Goal: Information Seeking & Learning: Learn about a topic

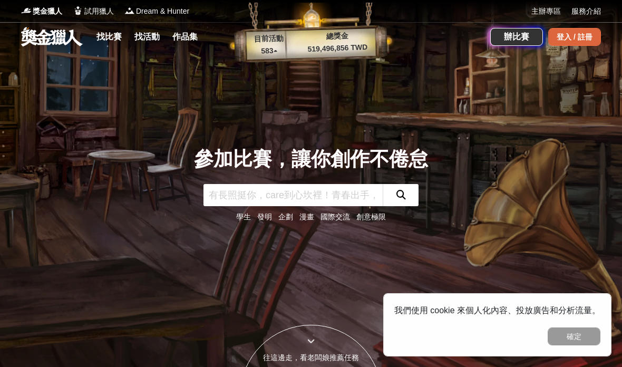
click at [563, 33] on div "登入 / 註冊" at bounding box center [574, 37] width 53 height 18
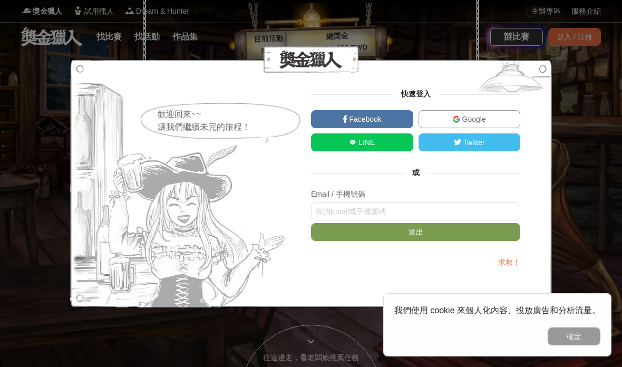
click at [497, 119] on link "Google" at bounding box center [470, 119] width 102 height 18
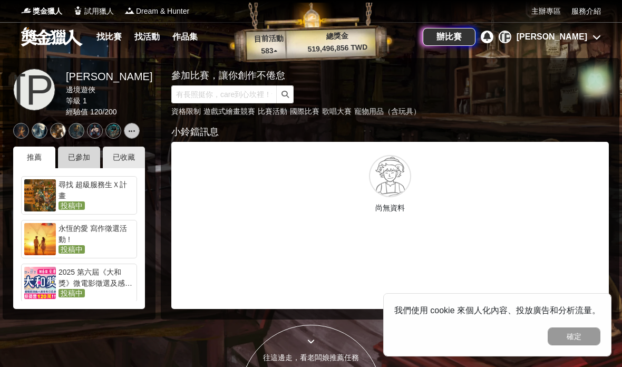
click at [79, 161] on div "已參加" at bounding box center [79, 158] width 42 height 22
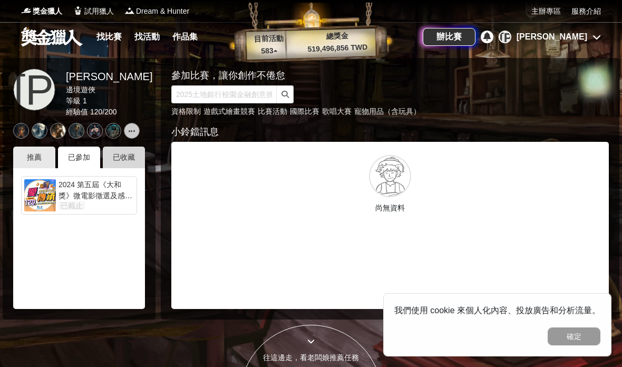
click at [111, 160] on div "已收藏" at bounding box center [124, 158] width 42 height 22
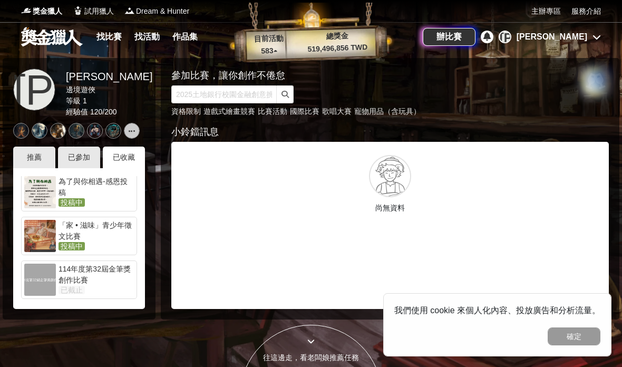
scroll to position [265, 0]
click at [590, 336] on button "確定" at bounding box center [574, 336] width 53 height 18
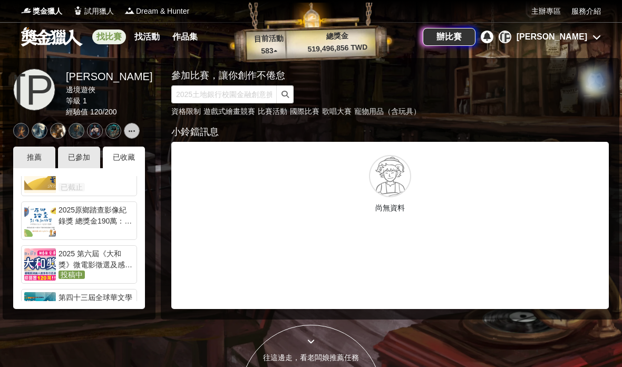
scroll to position [15, 0]
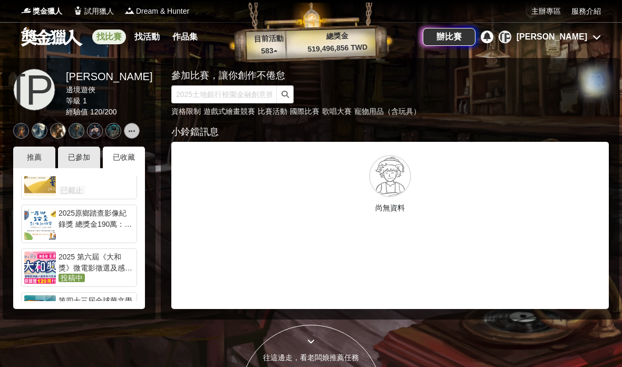
click at [109, 40] on link "找比賽" at bounding box center [109, 37] width 34 height 15
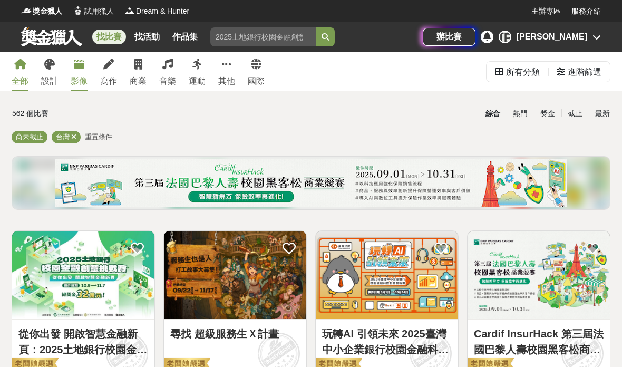
click at [79, 77] on div "影像" at bounding box center [79, 81] width 17 height 13
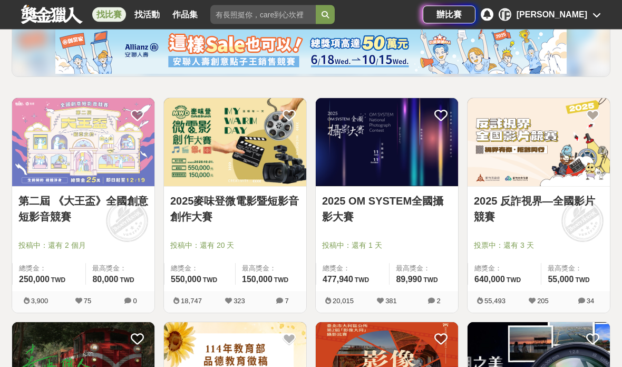
scroll to position [135, 0]
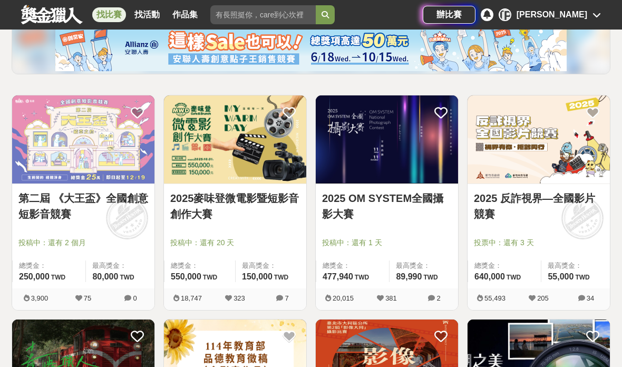
click at [68, 197] on link "第二屆 《大王盃》全國創意短影音競賽" at bounding box center [83, 206] width 130 height 32
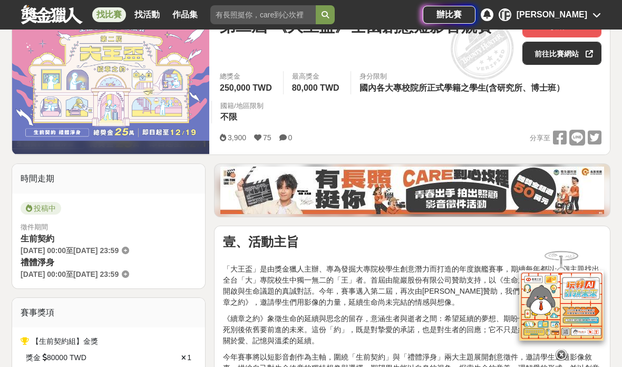
scroll to position [157, 0]
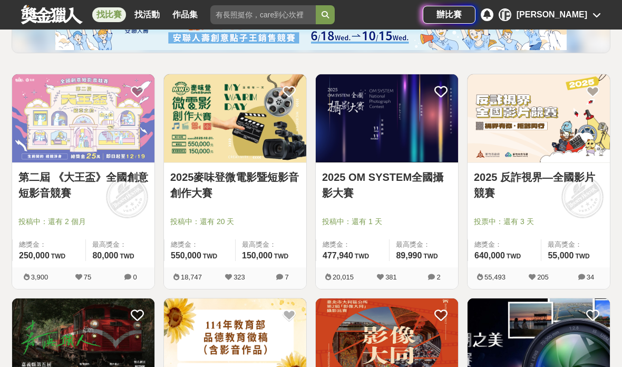
scroll to position [178, 0]
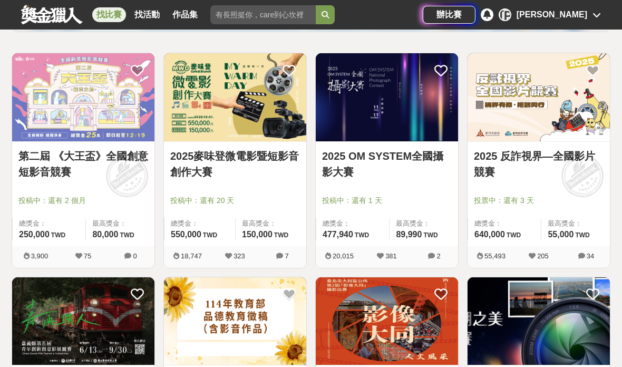
click at [206, 164] on link "2025麥味登微電影暨短影音創作大賽" at bounding box center [235, 164] width 130 height 32
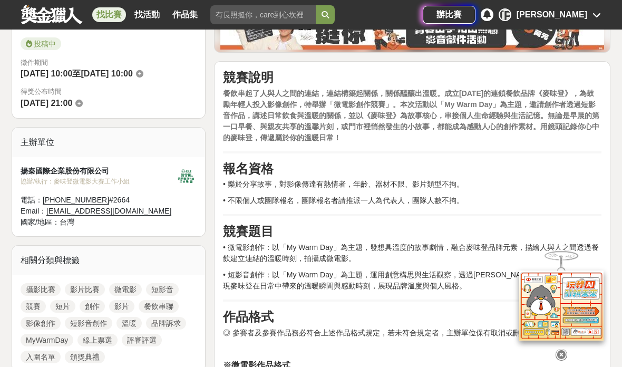
scroll to position [294, 0]
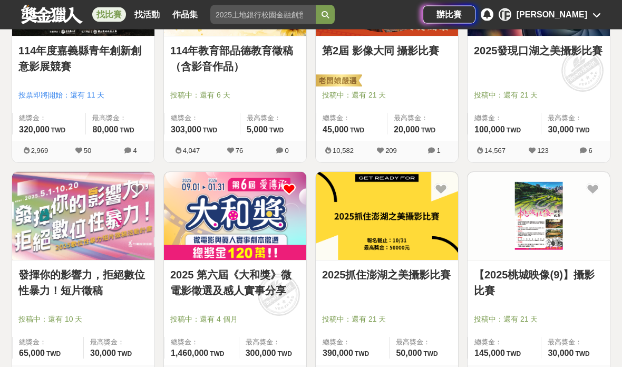
scroll to position [511, 0]
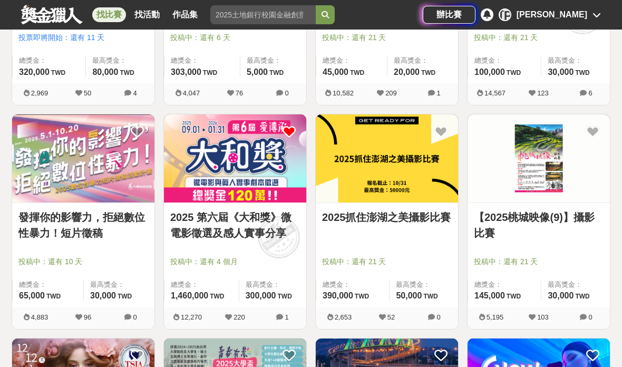
click at [202, 234] on link "2025 第六屆《大和獎》微電影徵選及感人實事分享" at bounding box center [235, 225] width 130 height 32
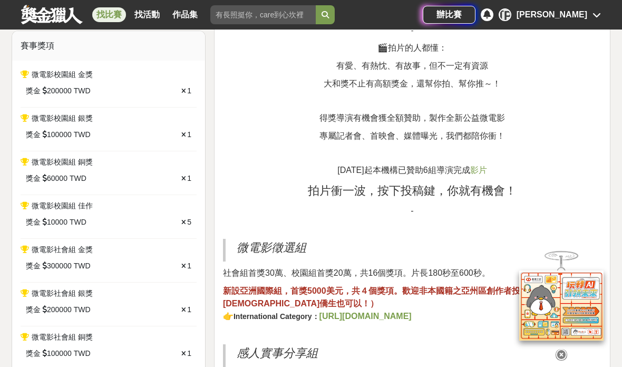
scroll to position [420, 0]
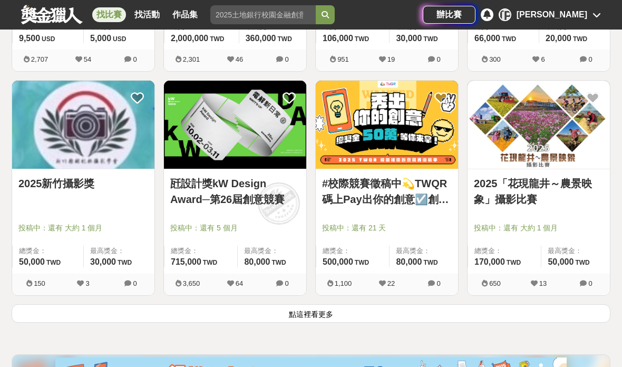
scroll to position [1263, 0]
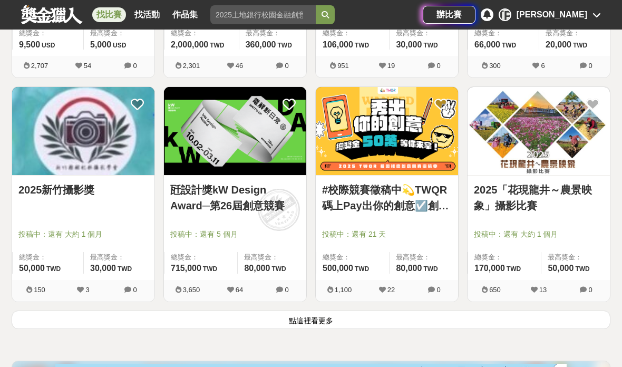
click at [208, 229] on span "投稿中：還有 5 個月" at bounding box center [235, 234] width 130 height 11
click at [216, 210] on link "瓩設計獎kW Design Award─第26屆創意競賽" at bounding box center [235, 198] width 130 height 32
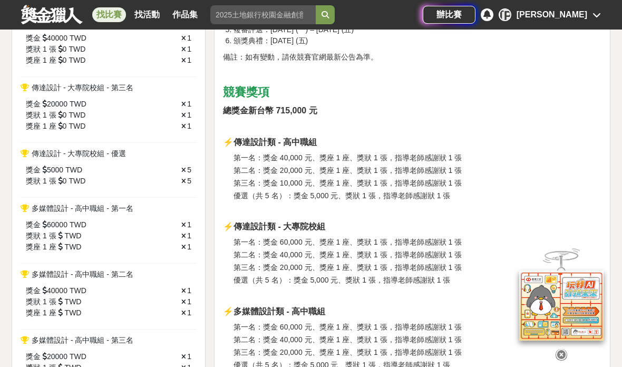
scroll to position [792, 0]
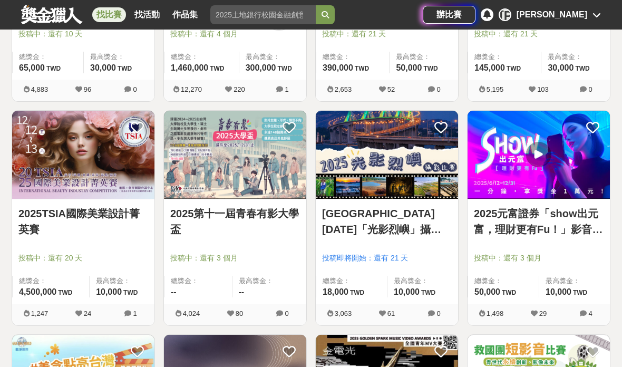
scroll to position [1305, 0]
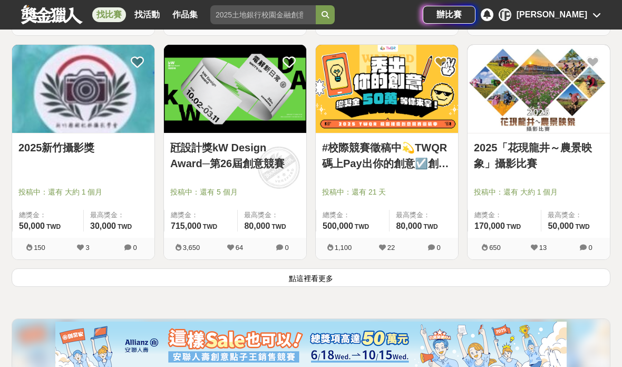
click at [335, 285] on button "點這裡看更多" at bounding box center [311, 277] width 599 height 18
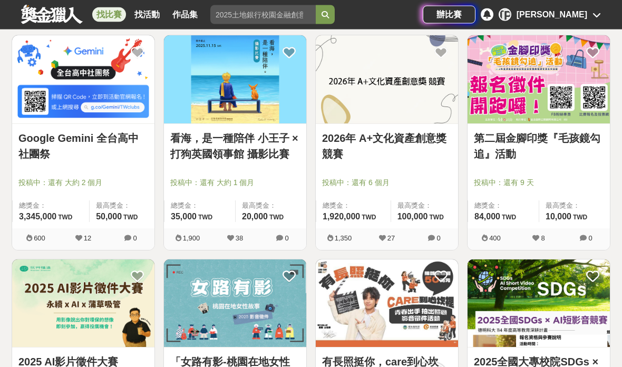
scroll to position [1986, 0]
click at [290, 187] on span "投稿中：還有 大約 1 個月" at bounding box center [235, 182] width 130 height 11
click at [228, 142] on link "看海，是一種陪伴 小王子 × 打狗英國領事館 攝影比賽" at bounding box center [235, 146] width 130 height 32
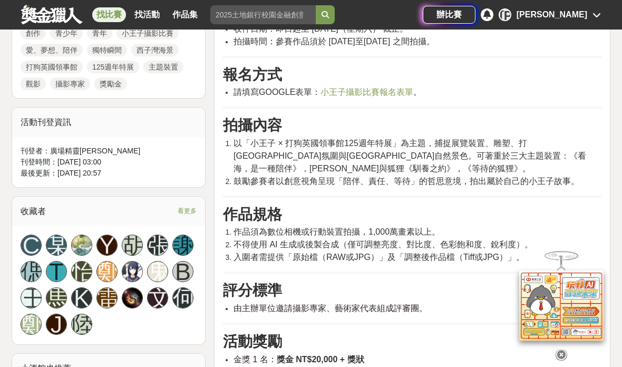
scroll to position [543, 0]
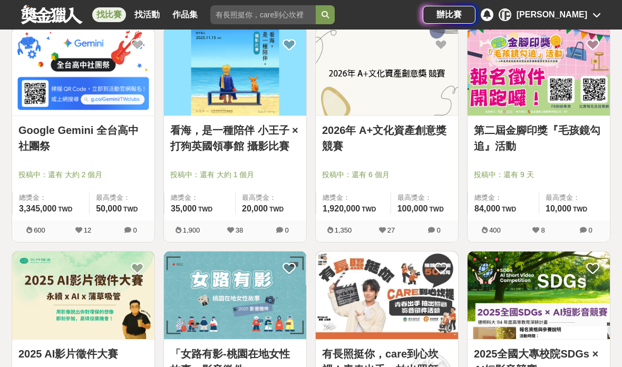
scroll to position [1994, 0]
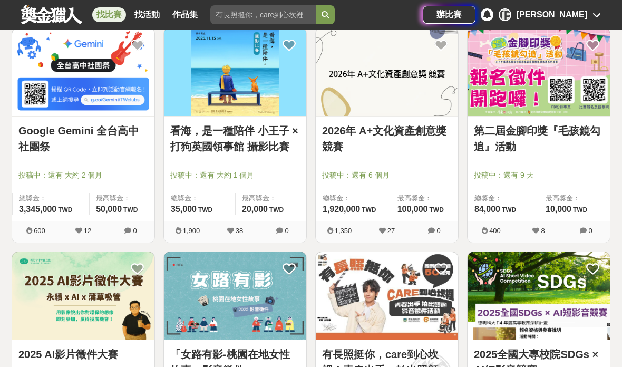
click at [428, 160] on div at bounding box center [390, 160] width 136 height 13
click at [405, 134] on link "2026年 A+文化資產創意獎 競賽" at bounding box center [387, 139] width 130 height 32
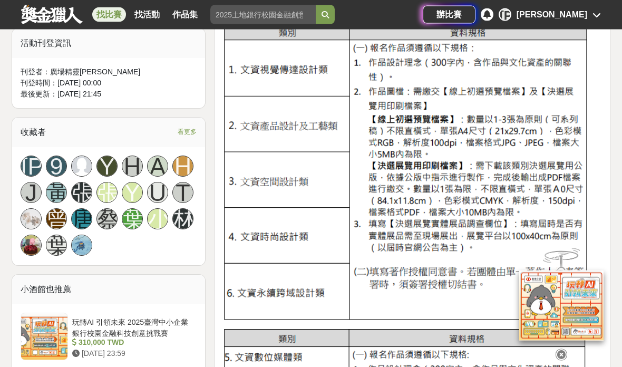
scroll to position [634, 0]
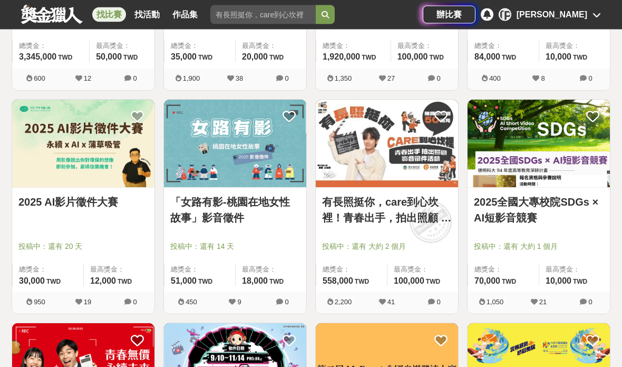
scroll to position [2146, 0]
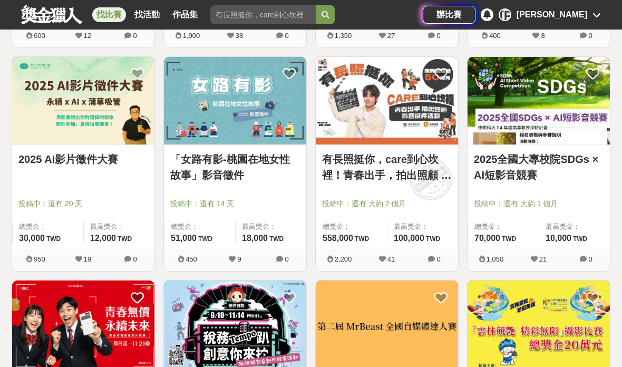
click at [201, 178] on link "「女路有影-桃園在地女性故事」影音徵件" at bounding box center [235, 167] width 130 height 32
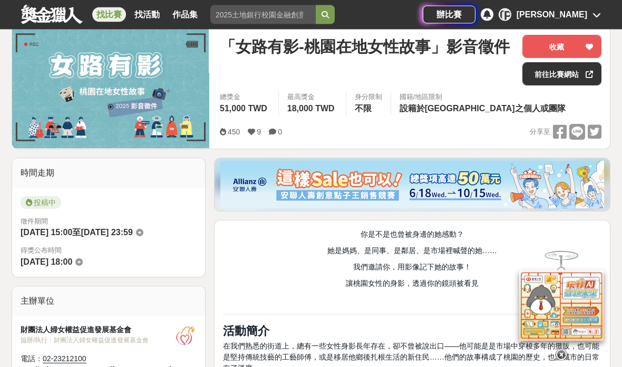
scroll to position [133, 0]
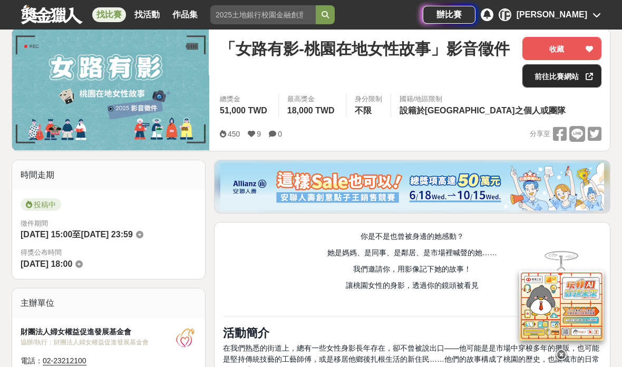
click at [570, 81] on link "前往比賽網站" at bounding box center [561, 75] width 79 height 23
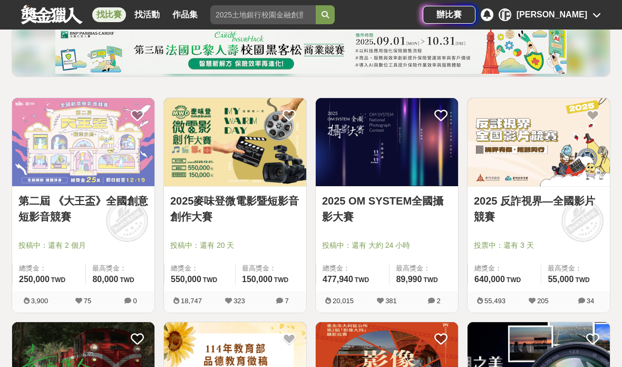
scroll to position [2231, 0]
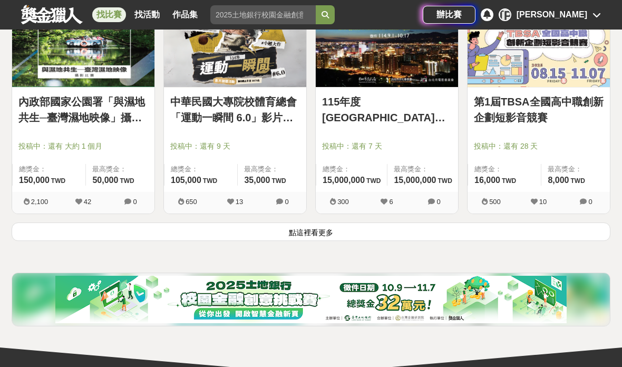
click at [77, 230] on button "點這裡看更多" at bounding box center [311, 231] width 599 height 18
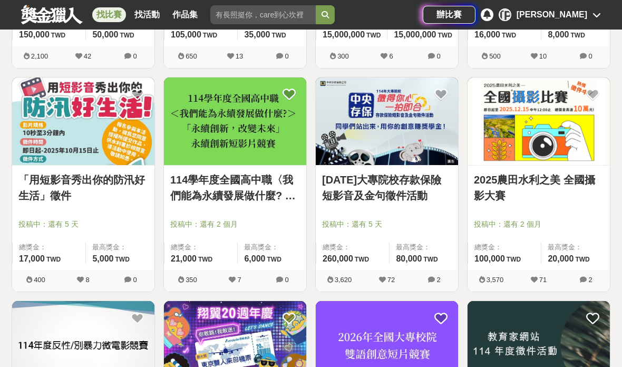
scroll to position [2824, 0]
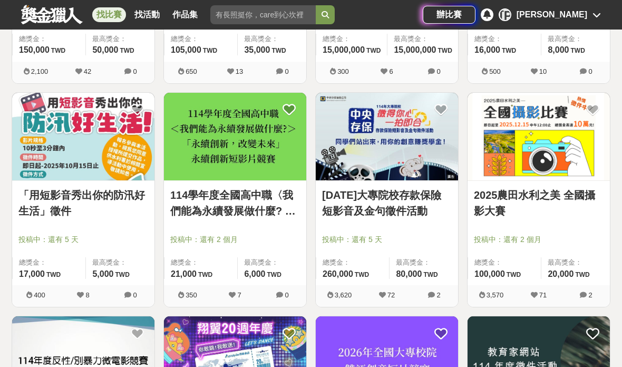
click at [564, 201] on link "2025農田水利之美 全國攝影大賽" at bounding box center [539, 203] width 130 height 32
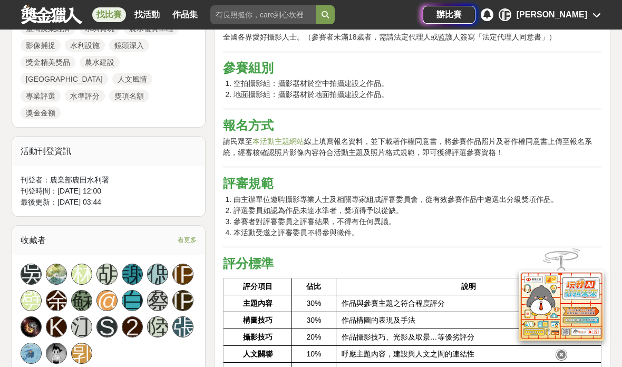
scroll to position [643, 0]
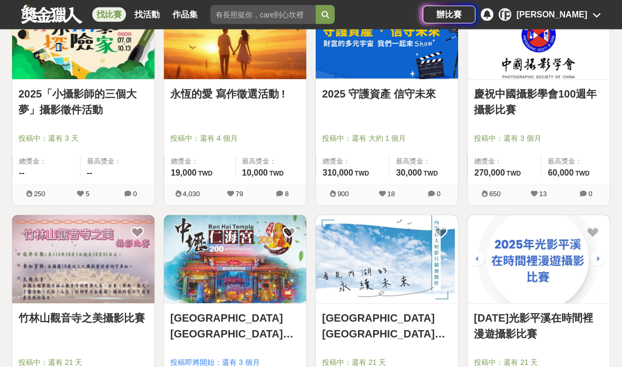
scroll to position [3597, 0]
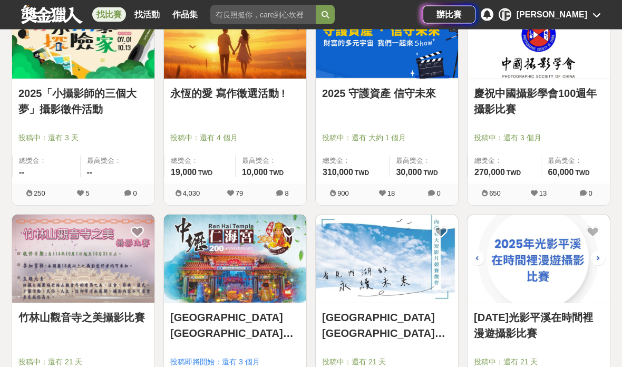
click at [246, 115] on div "永恆的愛 寫作徵選活動 ! 投稿中：還有 4 個月 總獎金： 19,000 19,000 TWD 最高獎金： 10,000 TWD" at bounding box center [235, 132] width 142 height 104
click at [259, 89] on link "永恆的愛 寫作徵選活動 !" at bounding box center [235, 94] width 130 height 16
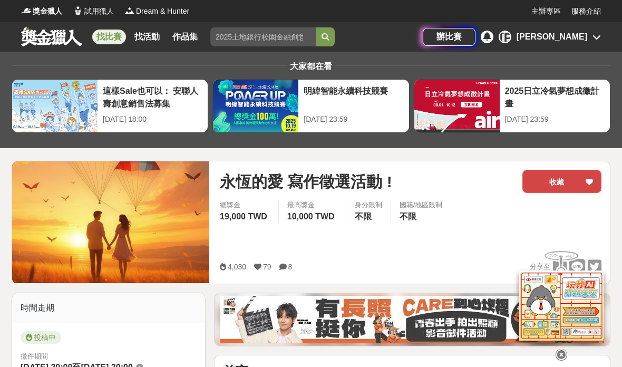
click at [574, 181] on button "收藏" at bounding box center [561, 181] width 79 height 23
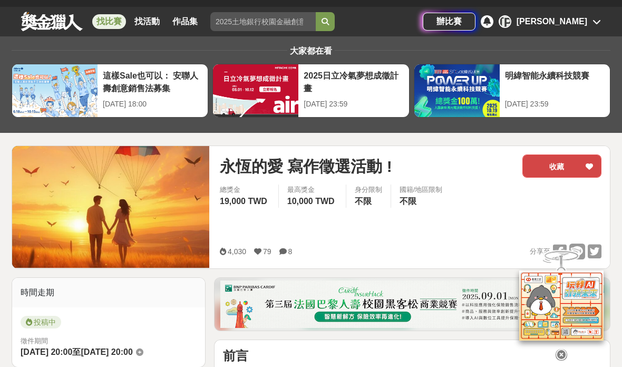
scroll to position [21, 0]
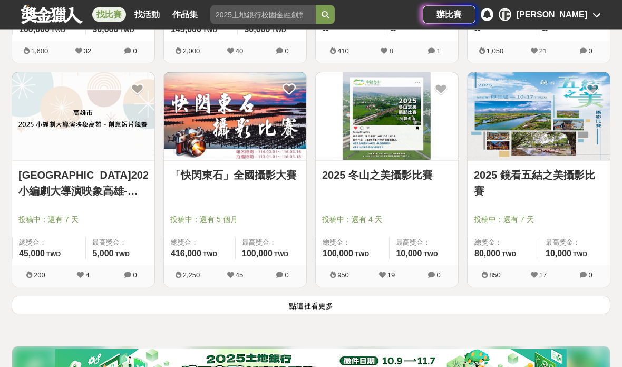
scroll to position [3966, 0]
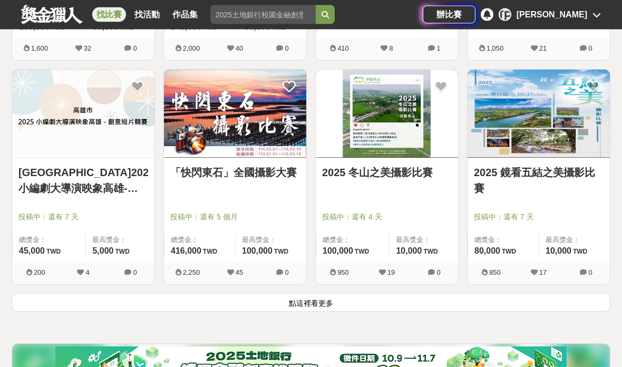
click at [128, 310] on button "點這裡看更多" at bounding box center [311, 303] width 599 height 18
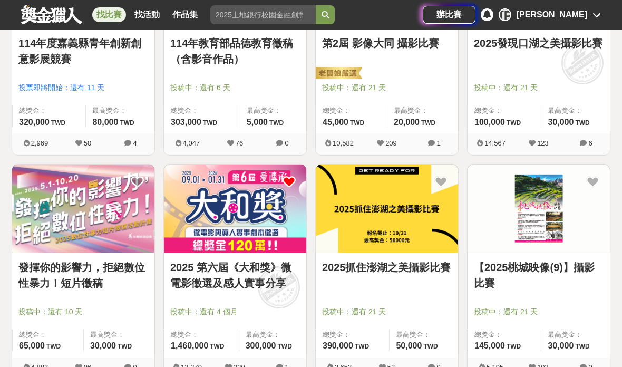
scroll to position [534, 0]
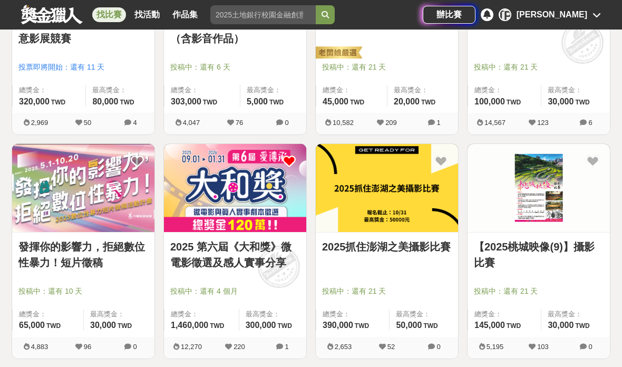
click at [248, 231] on img at bounding box center [235, 188] width 142 height 88
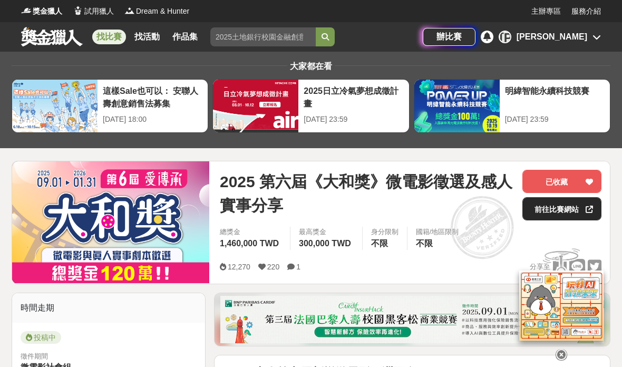
click at [561, 211] on link "前往比賽網站" at bounding box center [561, 208] width 79 height 23
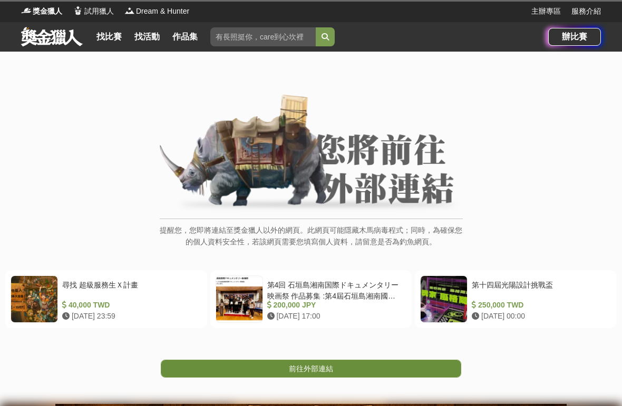
click at [435, 367] on link "前往外部連結" at bounding box center [311, 369] width 300 height 18
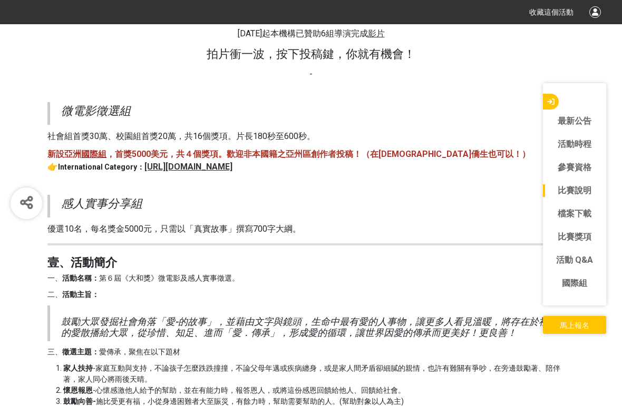
scroll to position [1095, 0]
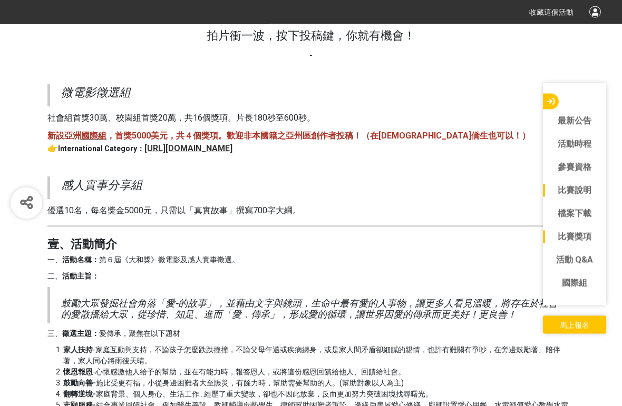
click at [591, 244] on link "比賽獎項" at bounding box center [574, 237] width 63 height 13
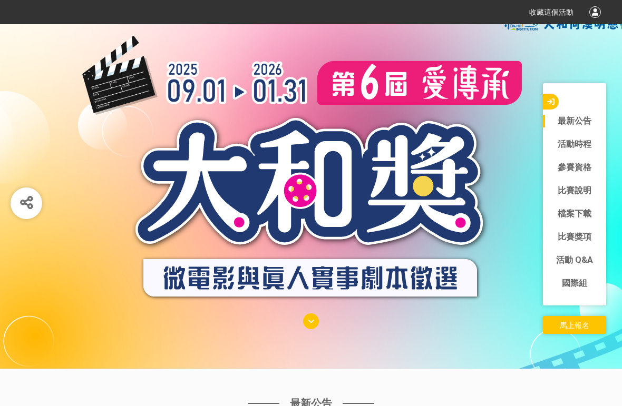
click at [596, 128] on link "最新公告" at bounding box center [574, 121] width 63 height 13
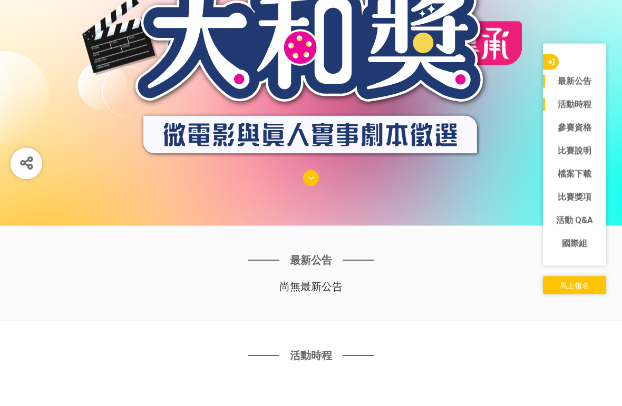
scroll to position [302, 0]
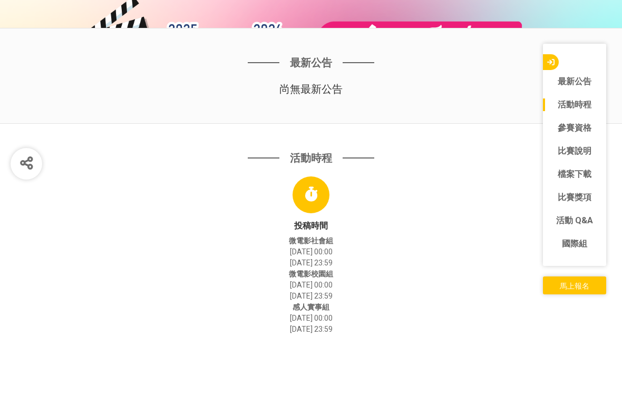
click at [586, 138] on link "活動時程" at bounding box center [574, 144] width 63 height 13
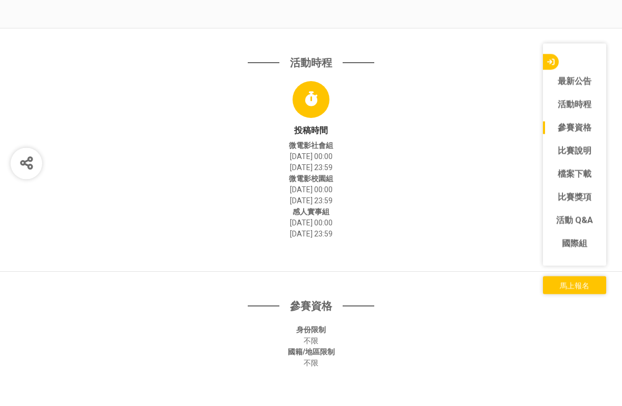
click at [586, 161] on link "參賽資格" at bounding box center [574, 167] width 63 height 13
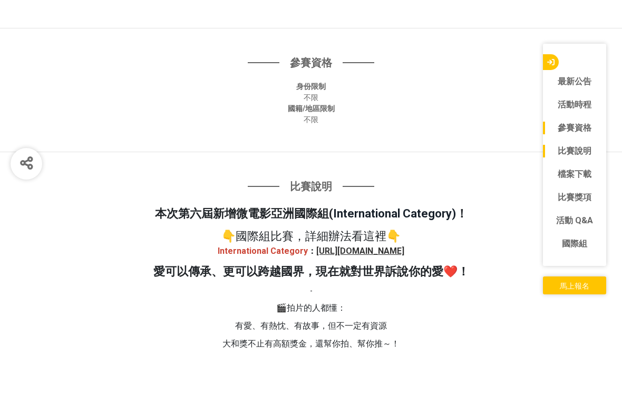
click at [590, 184] on link "比賽說明" at bounding box center [574, 190] width 63 height 13
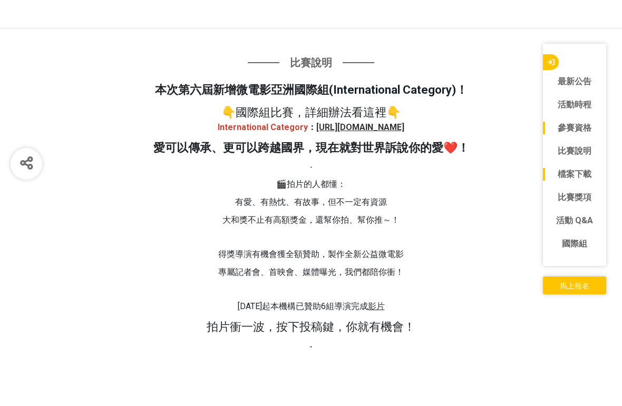
click at [585, 208] on link "檔案下載" at bounding box center [574, 214] width 63 height 13
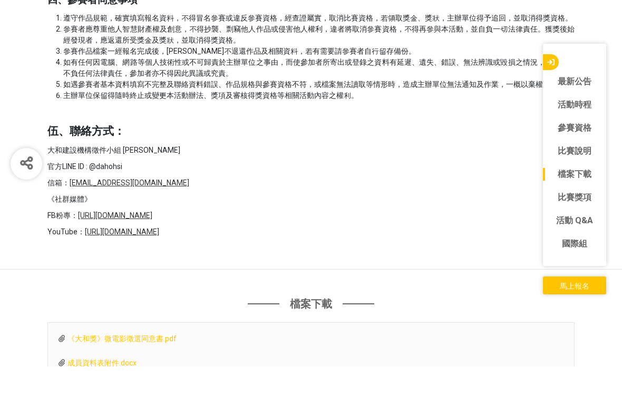
scroll to position [3474, 0]
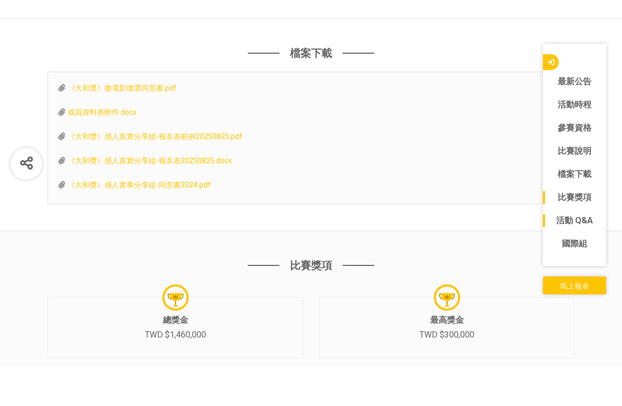
click at [590, 254] on link "活動 Q&A" at bounding box center [574, 260] width 63 height 13
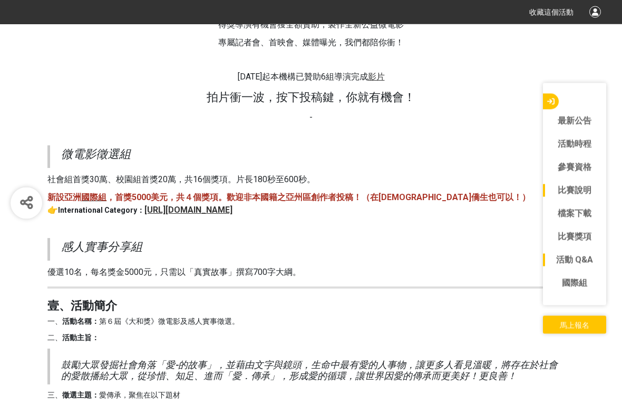
scroll to position [1034, 0]
